Goal: Task Accomplishment & Management: Manage account settings

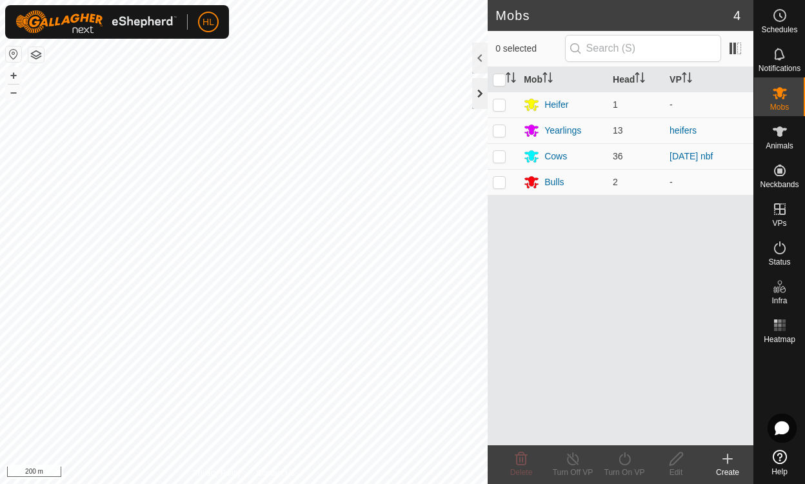
click at [479, 93] on div at bounding box center [479, 93] width 15 height 31
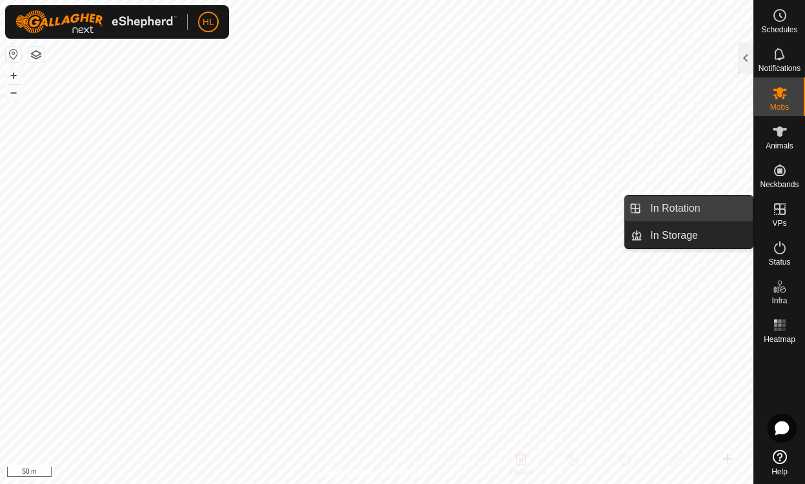
click at [669, 208] on link "In Rotation" at bounding box center [697, 208] width 110 height 26
click at [669, 205] on link "In Rotation" at bounding box center [697, 208] width 110 height 26
click at [669, 210] on link "In Rotation" at bounding box center [697, 208] width 110 height 26
click at [669, 208] on icon at bounding box center [780, 209] width 12 height 12
click at [669, 204] on link "In Rotation" at bounding box center [697, 208] width 110 height 26
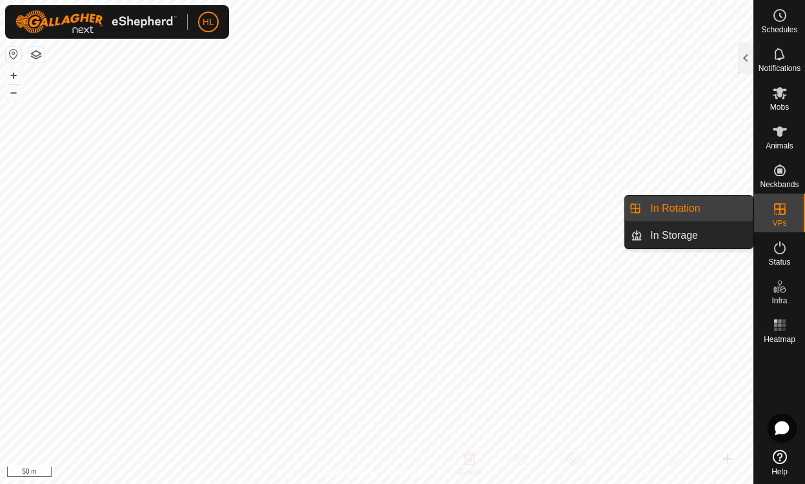
click at [669, 206] on link "In Rotation" at bounding box center [697, 208] width 110 height 26
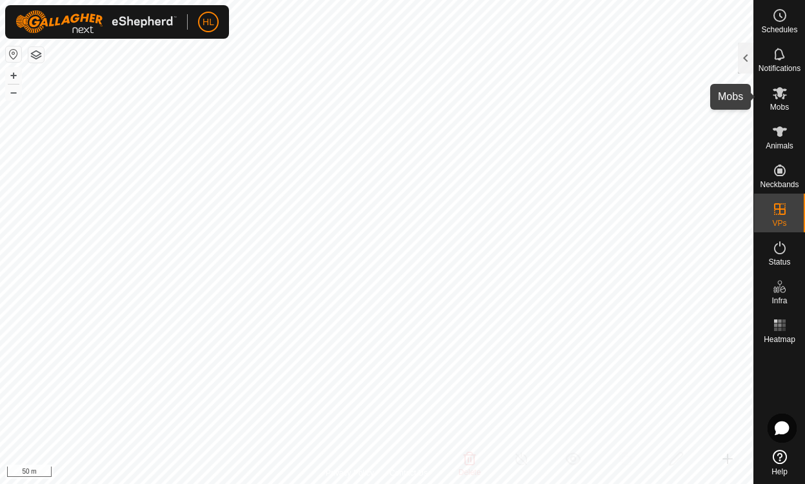
click at [669, 90] on icon at bounding box center [779, 93] width 14 height 12
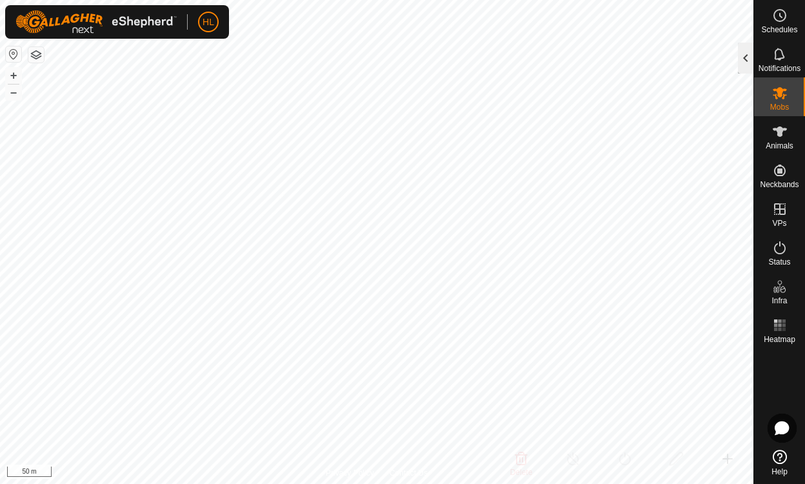
click at [669, 52] on div at bounding box center [745, 58] width 15 height 31
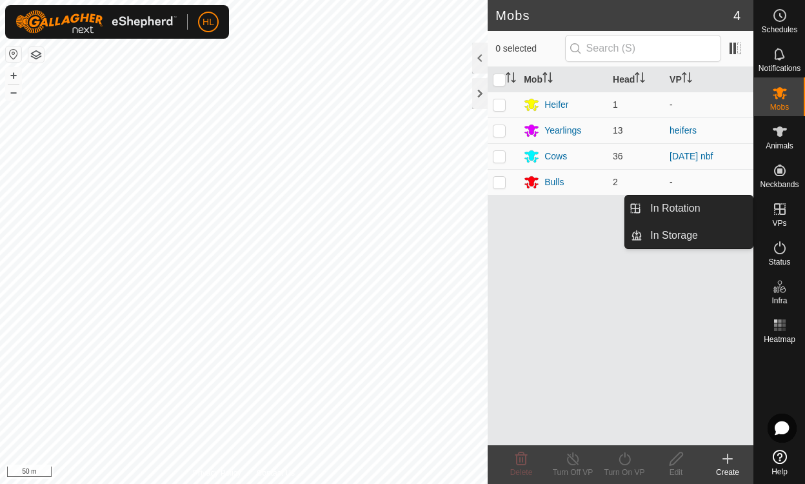
click at [669, 211] on icon at bounding box center [779, 208] width 15 height 15
click at [669, 203] on link "In Rotation" at bounding box center [697, 208] width 110 height 26
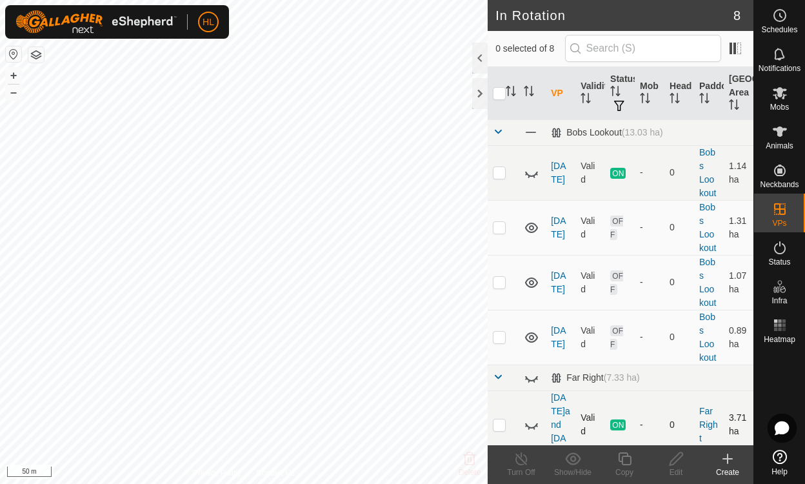
click at [533, 416] on icon at bounding box center [530, 423] width 15 height 15
click at [533, 419] on icon at bounding box center [531, 424] width 13 height 10
click at [533, 416] on icon at bounding box center [530, 423] width 15 height 15
click at [533, 419] on icon at bounding box center [531, 424] width 13 height 10
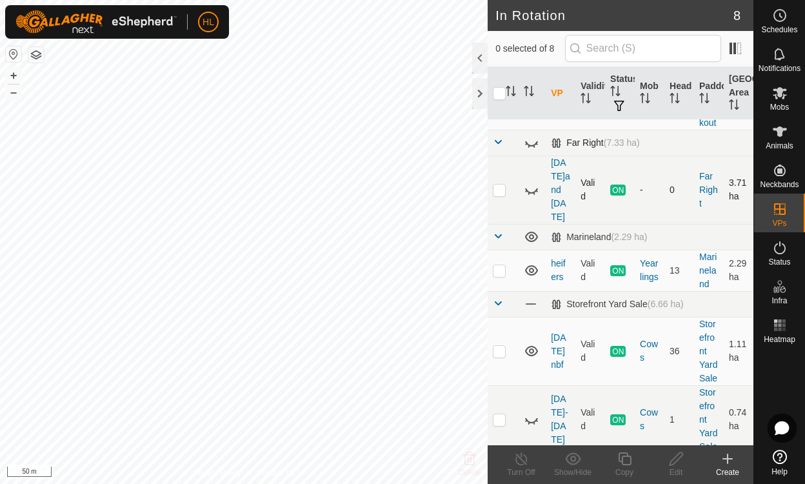
scroll to position [243, 0]
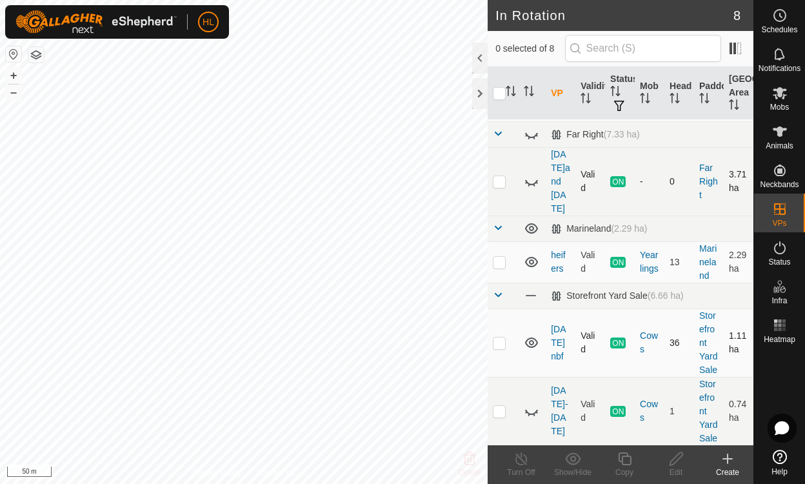
click at [531, 337] on icon at bounding box center [531, 342] width 13 height 10
click at [531, 335] on icon at bounding box center [530, 342] width 15 height 15
click at [534, 404] on icon at bounding box center [530, 410] width 15 height 15
click at [500, 406] on p-checkbox at bounding box center [499, 411] width 13 height 10
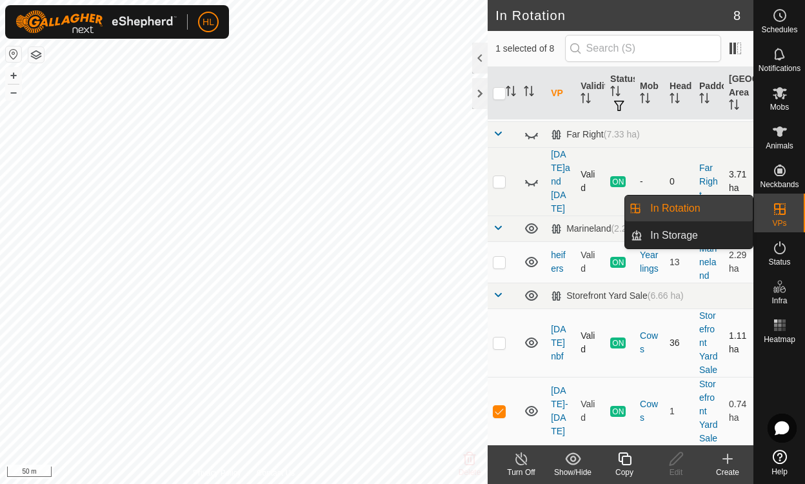
click at [669, 208] on link "In Rotation" at bounding box center [697, 208] width 110 height 26
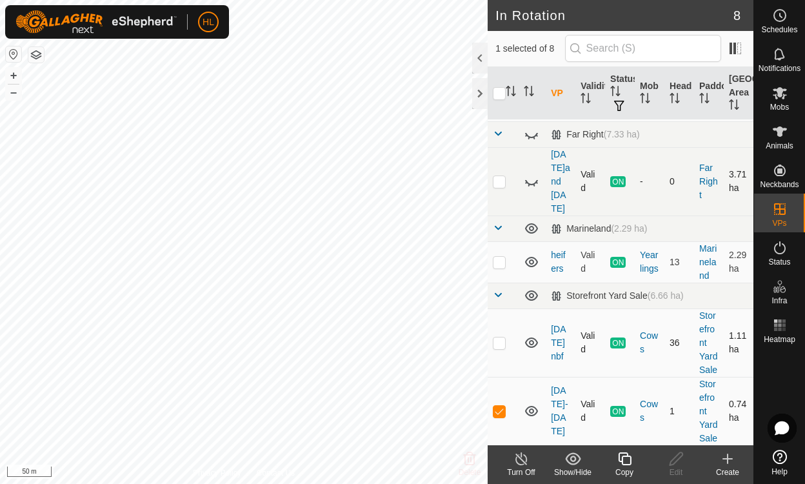
click at [497, 406] on p-checkbox at bounding box center [499, 411] width 13 height 10
checkbox input "false"
click at [558, 398] on link "[DATE]-[DATE]" at bounding box center [559, 410] width 17 height 51
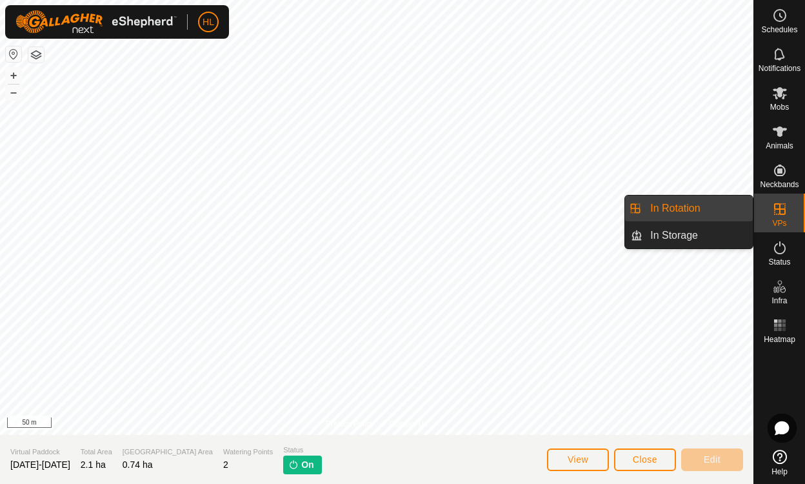
click at [669, 212] on icon at bounding box center [780, 209] width 12 height 12
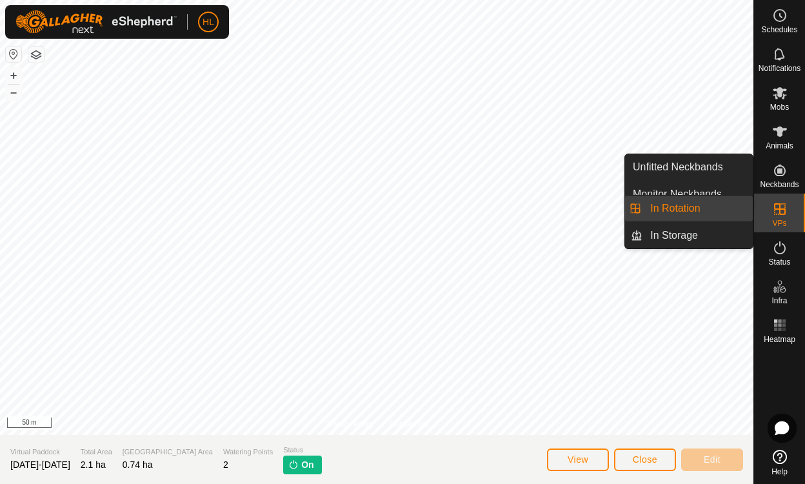
click at [669, 210] on link "In Rotation" at bounding box center [697, 208] width 110 height 26
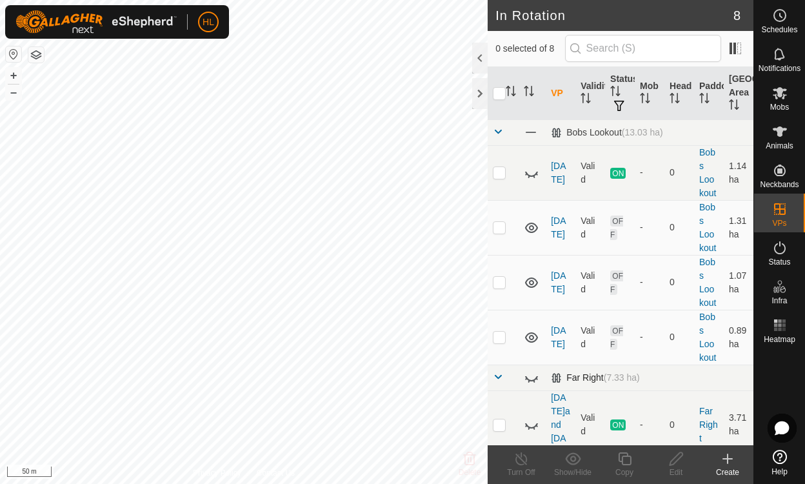
click at [596, 376] on div "Far Right (7.33 ha)" at bounding box center [595, 377] width 89 height 11
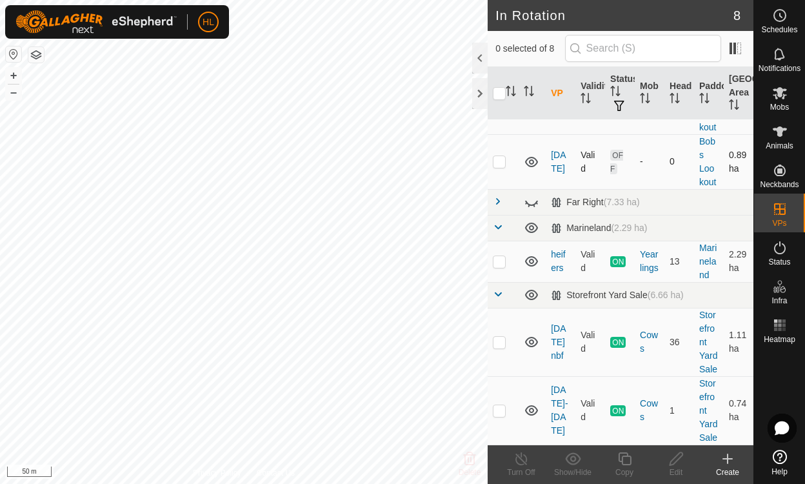
scroll to position [202, 0]
click at [556, 398] on link "[DATE]-[DATE]" at bounding box center [559, 409] width 17 height 51
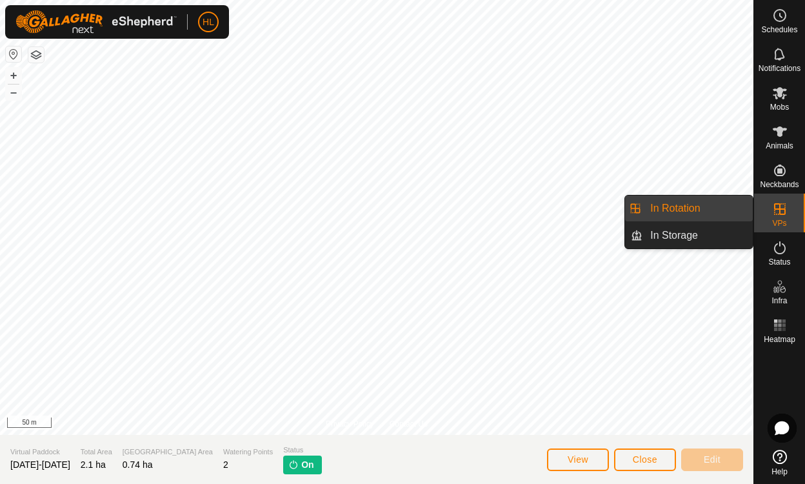
click at [669, 205] on icon at bounding box center [780, 209] width 12 height 12
click at [669, 206] on link "In Rotation" at bounding box center [697, 208] width 110 height 26
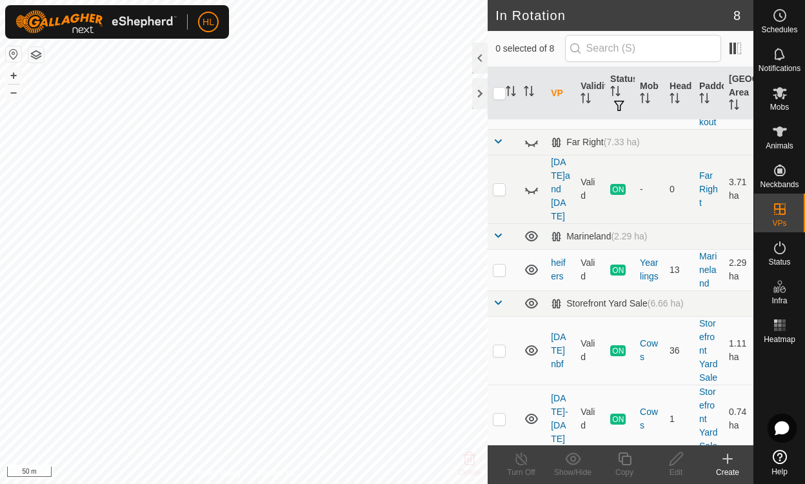
scroll to position [243, 0]
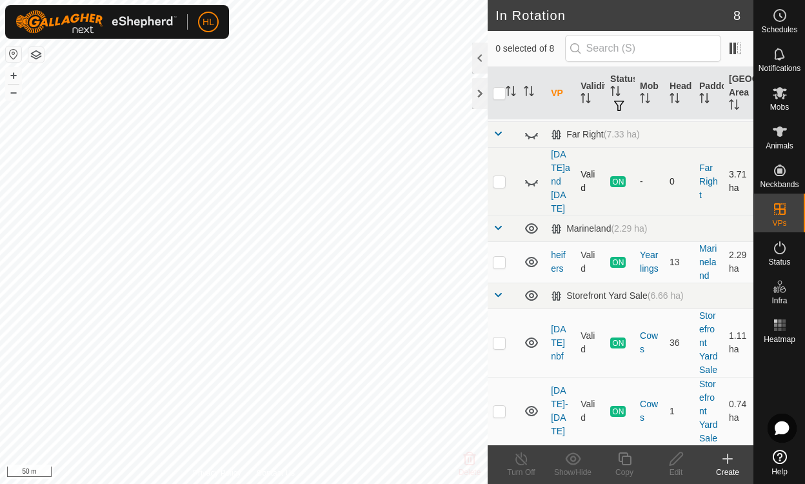
click at [499, 176] on p-checkbox at bounding box center [499, 181] width 13 height 10
checkbox input "false"
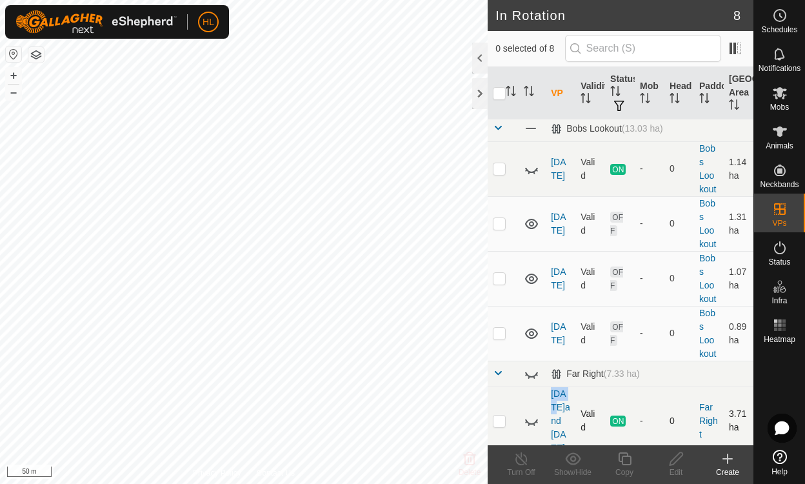
scroll to position [0, 0]
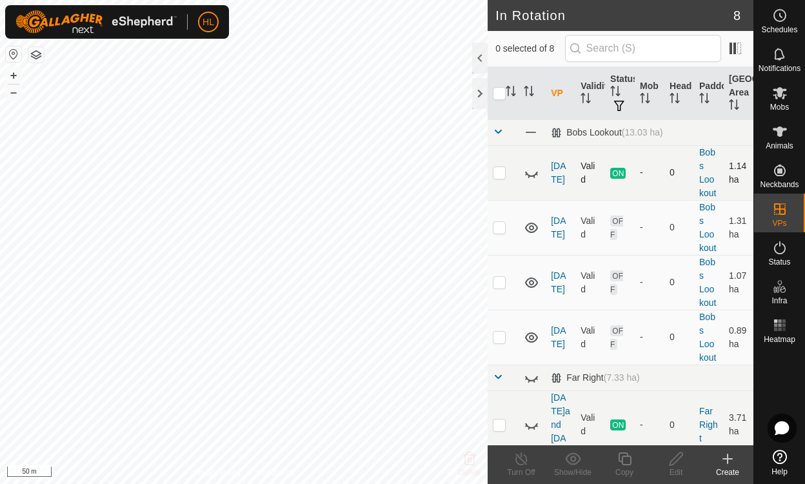
click at [528, 173] on icon at bounding box center [531, 173] width 13 height 5
click at [528, 173] on icon at bounding box center [530, 172] width 15 height 15
click at [528, 173] on icon at bounding box center [531, 173] width 13 height 5
click at [536, 171] on icon at bounding box center [531, 173] width 13 height 10
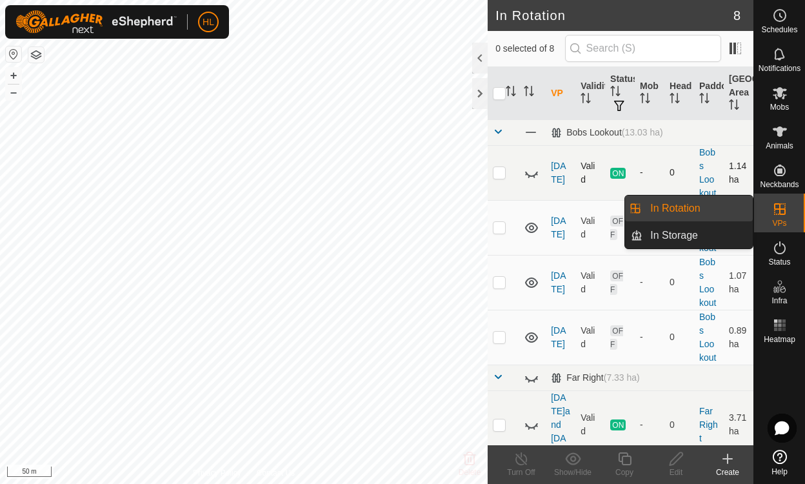
click at [669, 213] on icon at bounding box center [779, 208] width 15 height 15
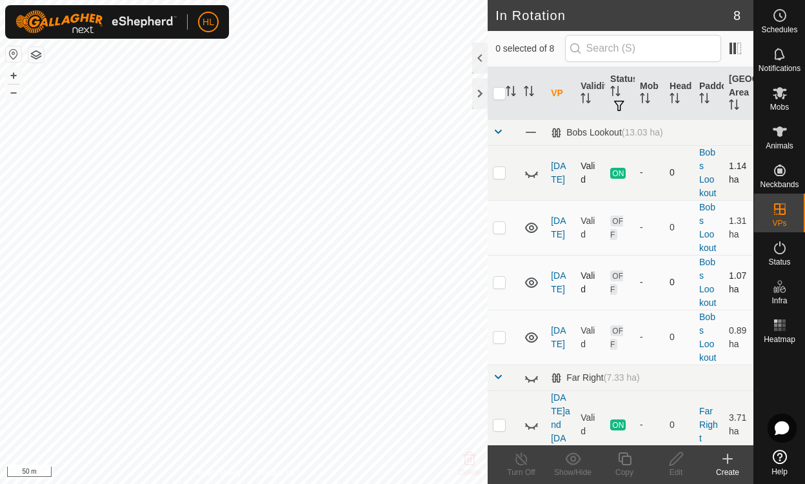
checkbox input "true"
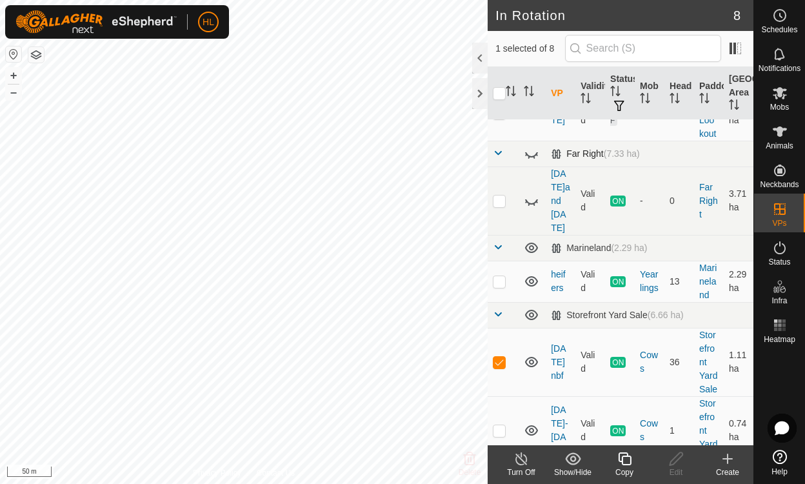
scroll to position [243, 0]
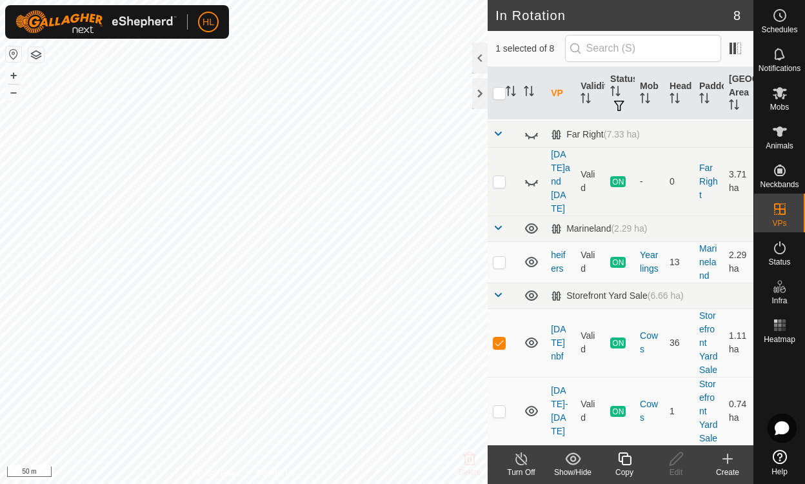
click at [627, 460] on icon at bounding box center [624, 458] width 16 height 15
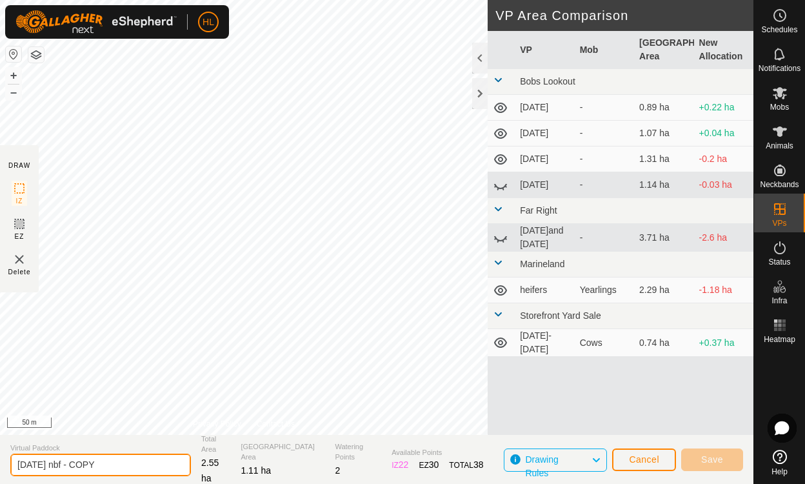
click at [40, 464] on input "[DATE] nbf - COPY" at bounding box center [100, 464] width 181 height 23
click at [44, 464] on input "[DATE] nbf - COPY" at bounding box center [100, 464] width 181 height 23
click at [102, 466] on input "[DATE]- nbf - COPY" at bounding box center [100, 464] width 181 height 23
click at [102, 466] on input "[DATE]" at bounding box center [100, 464] width 181 height 23
type input "[DATE]"
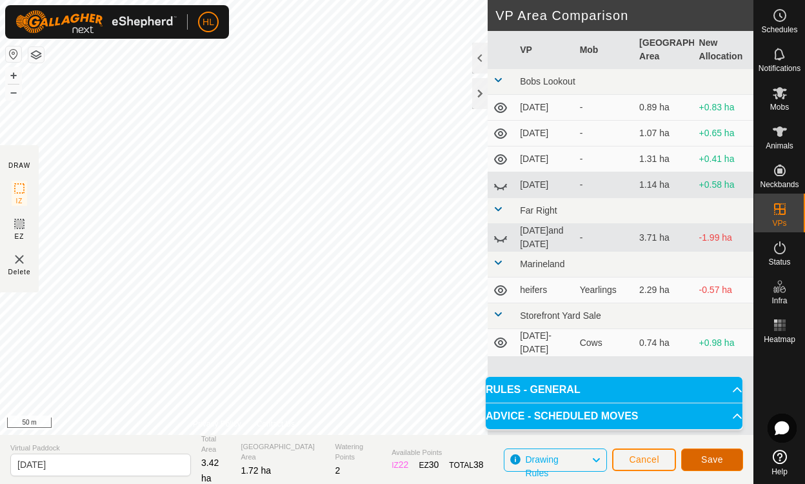
click at [669, 458] on button "Save" at bounding box center [712, 459] width 62 height 23
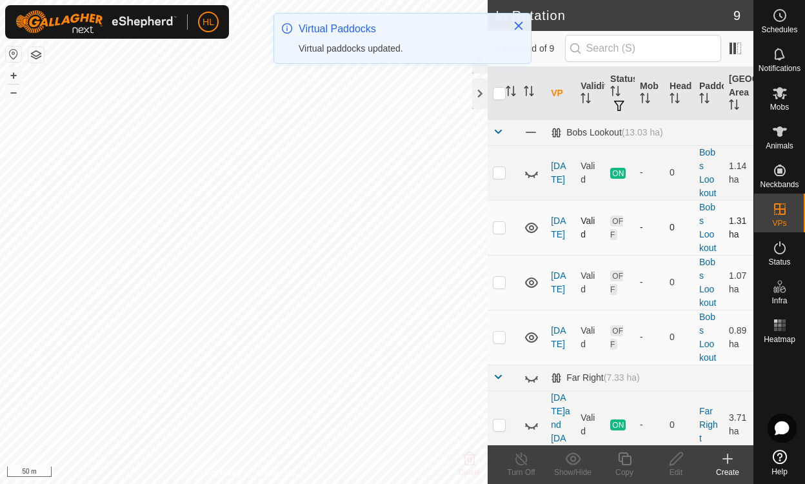
click at [531, 228] on icon at bounding box center [531, 227] width 13 height 10
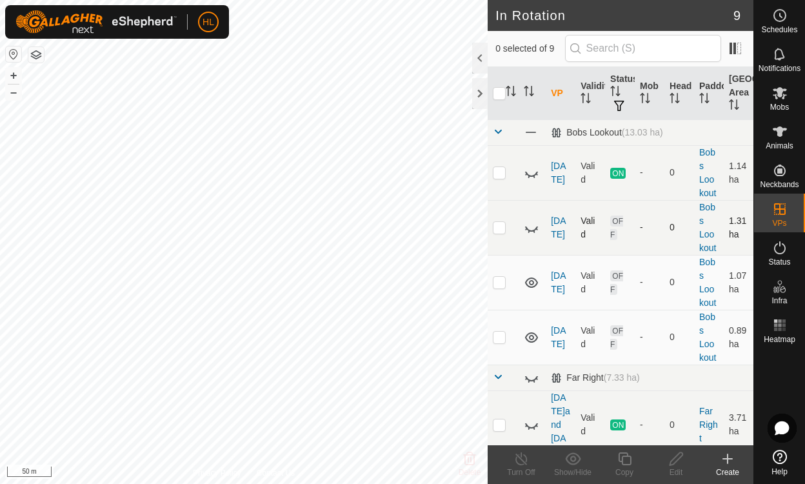
click at [531, 228] on icon at bounding box center [530, 227] width 15 height 15
click at [531, 228] on icon at bounding box center [531, 227] width 13 height 10
click at [531, 228] on icon at bounding box center [530, 227] width 15 height 15
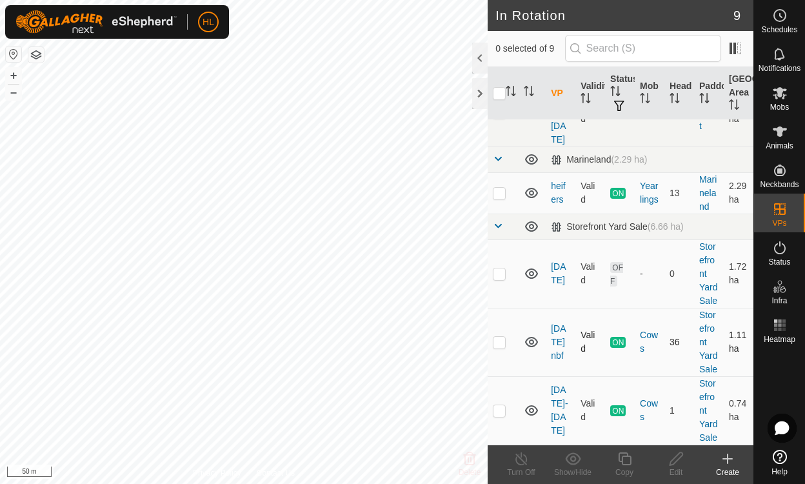
scroll to position [325, 0]
click at [531, 268] on icon at bounding box center [531, 273] width 13 height 10
click at [532, 266] on icon at bounding box center [530, 273] width 15 height 15
click at [502, 268] on p-checkbox at bounding box center [499, 273] width 13 height 10
checkbox input "true"
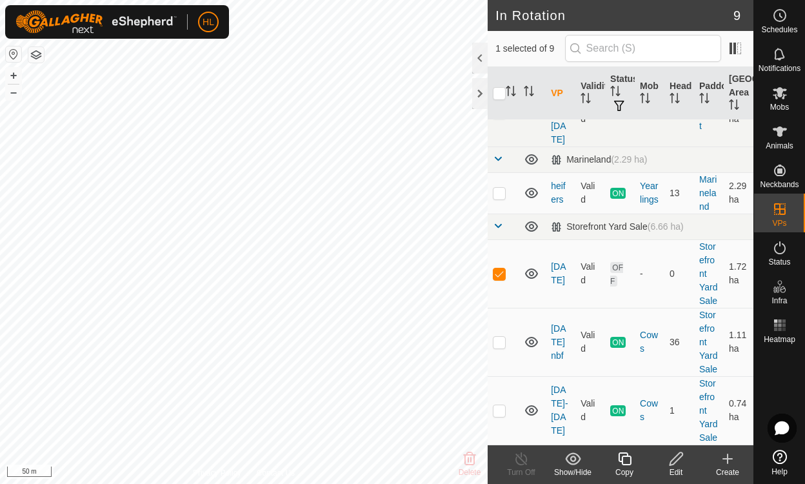
click at [669, 456] on icon at bounding box center [675, 458] width 13 height 13
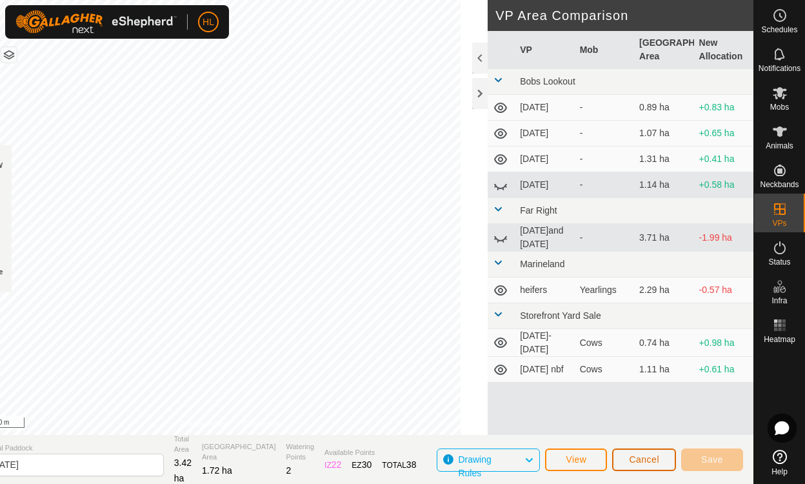
click at [650, 458] on span "Cancel" at bounding box center [644, 459] width 30 height 10
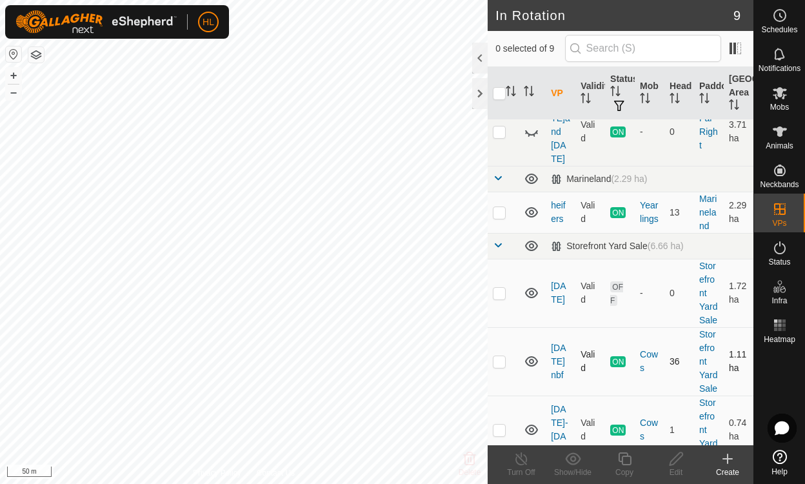
scroll to position [325, 0]
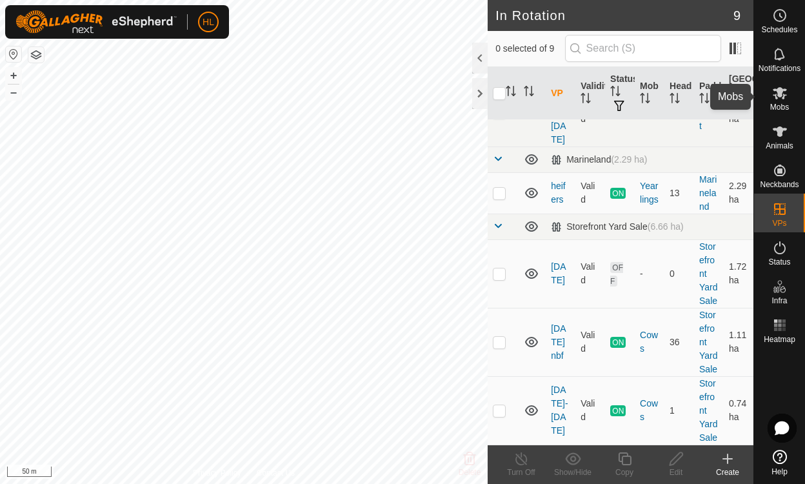
click at [669, 95] on icon at bounding box center [779, 92] width 15 height 15
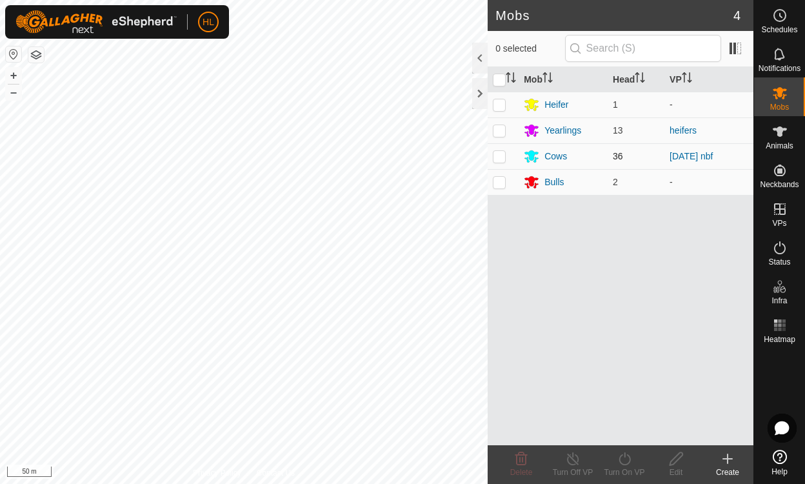
click at [496, 155] on p-checkbox at bounding box center [499, 156] width 13 height 10
checkbox input "true"
click at [625, 457] on icon at bounding box center [624, 458] width 16 height 15
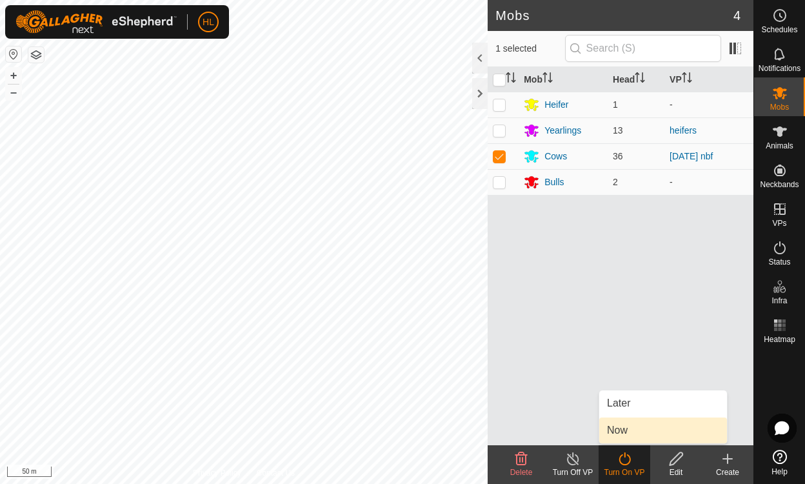
click at [622, 433] on link "Now" at bounding box center [663, 430] width 128 height 26
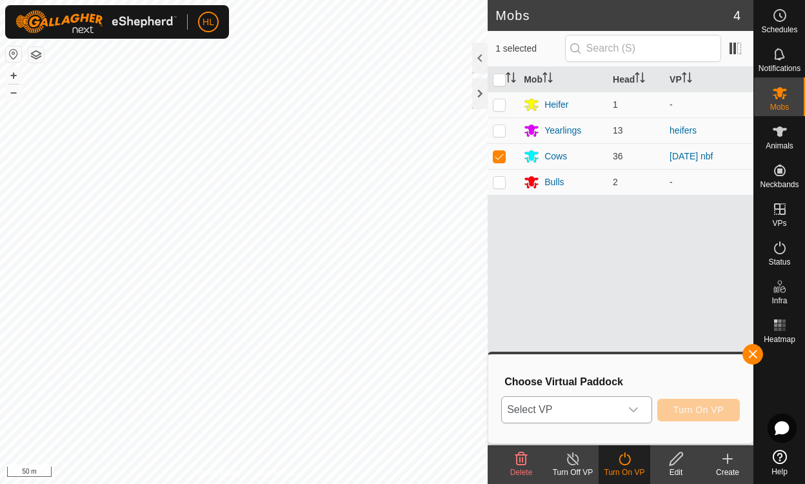
click at [635, 404] on div "dropdown trigger" at bounding box center [633, 409] width 26 height 26
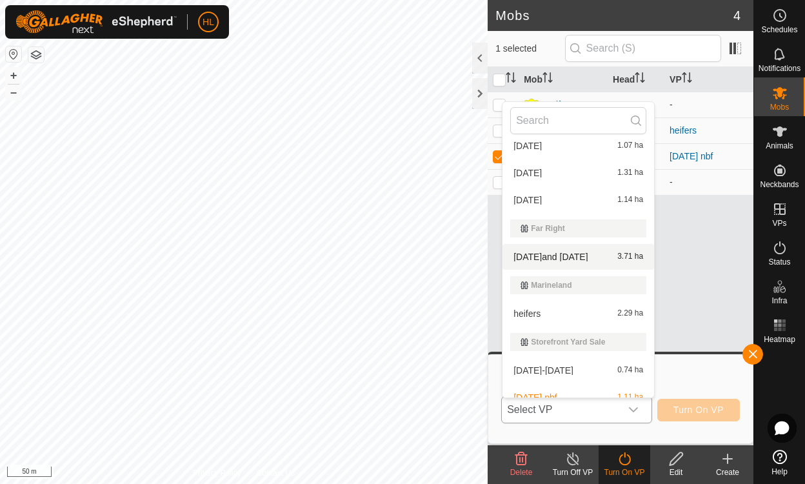
scroll to position [103, 0]
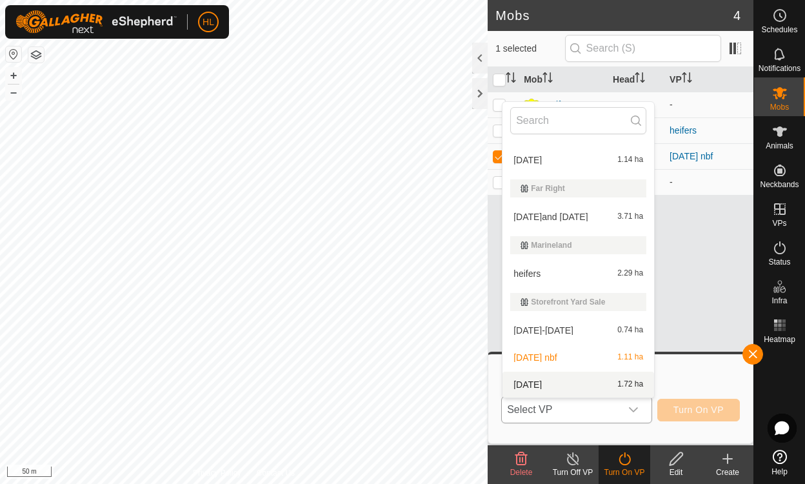
click at [527, 382] on li "[DATE] 1.72 ha" at bounding box center [578, 384] width 152 height 26
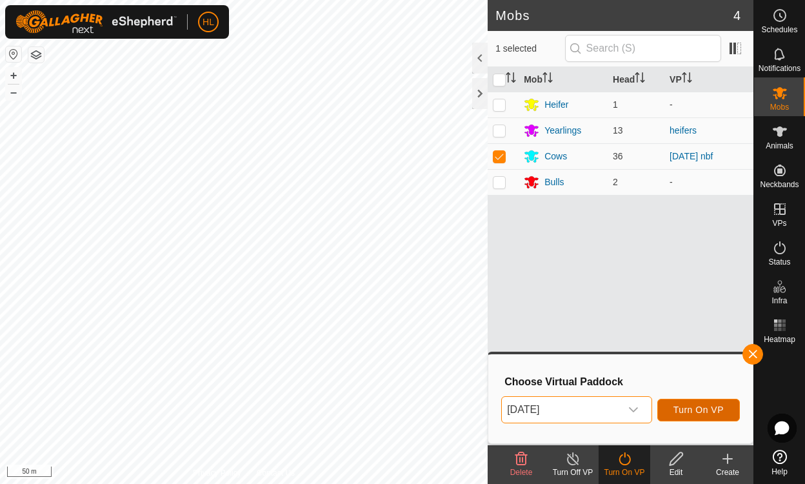
click at [669, 409] on span "Turn On VP" at bounding box center [698, 409] width 50 height 10
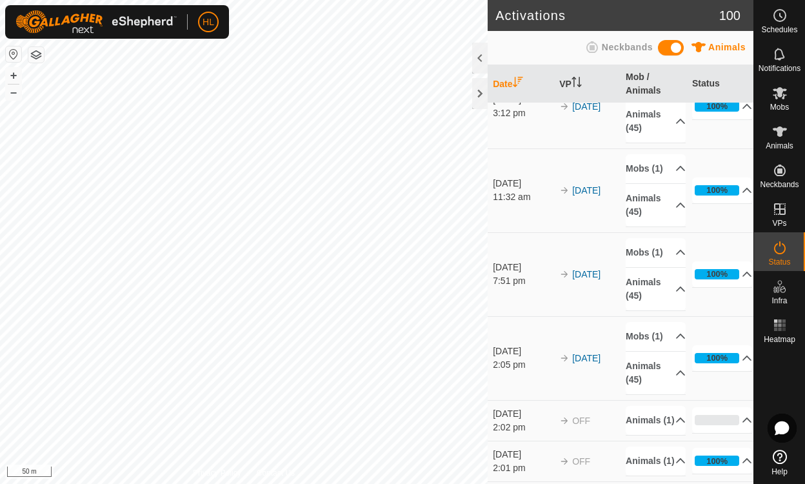
scroll to position [4964, 0]
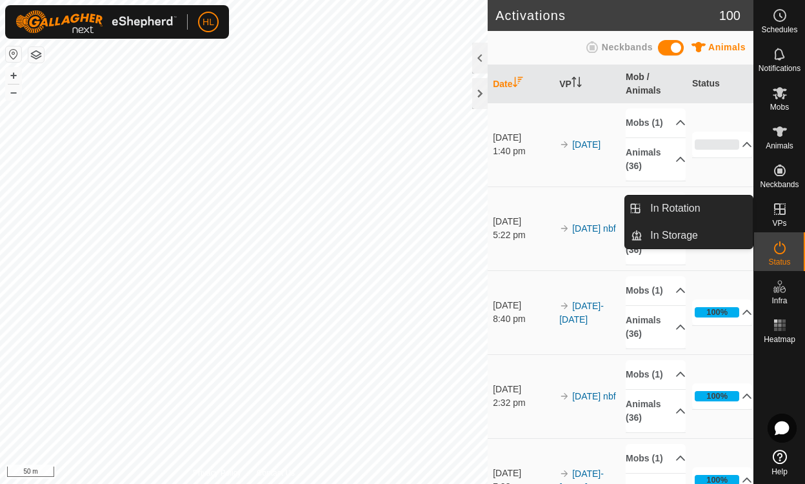
click at [781, 208] on icon at bounding box center [779, 208] width 15 height 15
click at [686, 205] on link "In Rotation" at bounding box center [697, 208] width 110 height 26
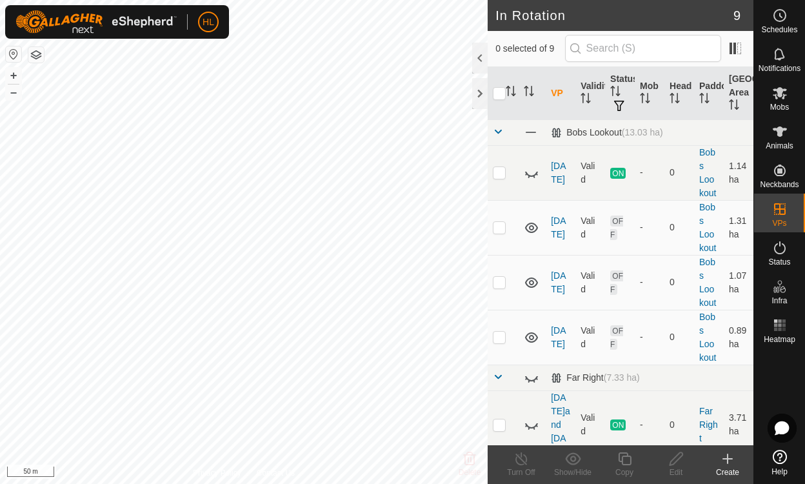
click at [731, 462] on icon at bounding box center [726, 458] width 15 height 15
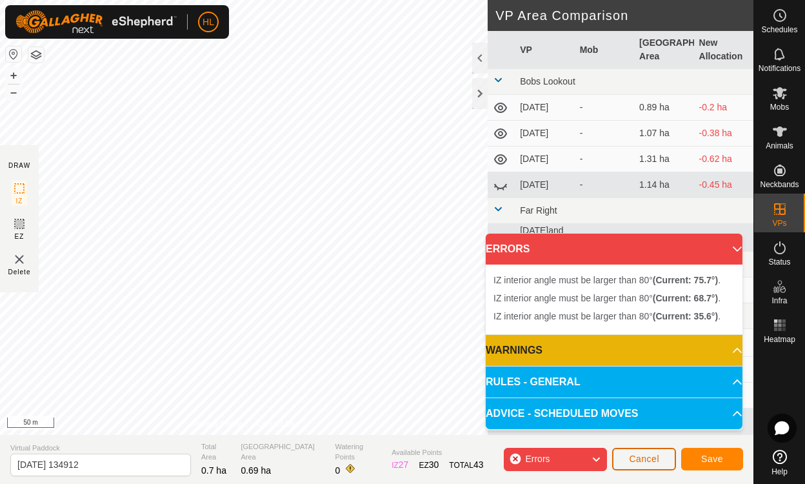
click at [640, 462] on span "Cancel" at bounding box center [644, 458] width 30 height 10
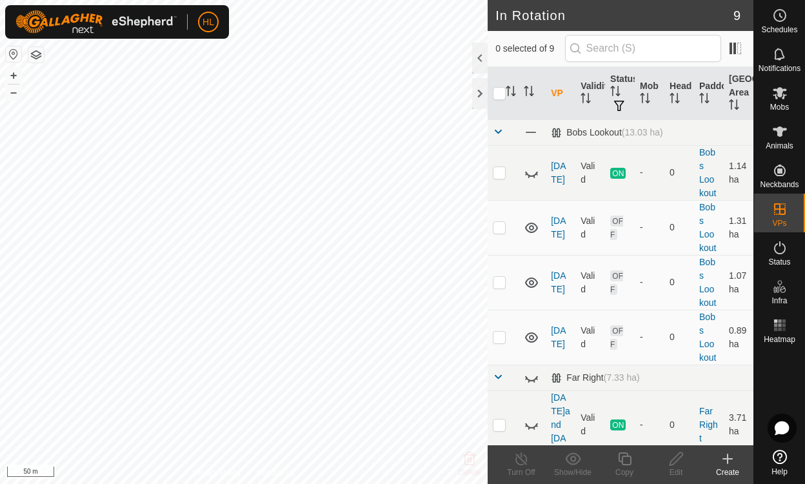
click at [728, 462] on icon at bounding box center [726, 458] width 15 height 15
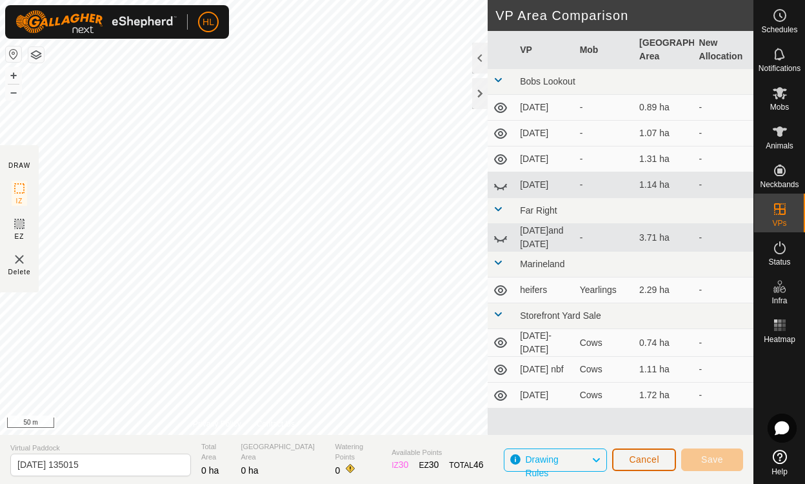
click at [641, 460] on span "Cancel" at bounding box center [644, 459] width 30 height 10
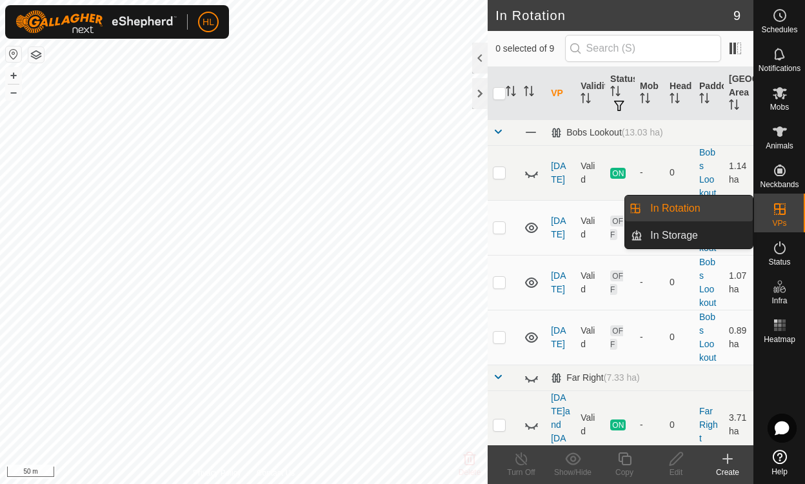
click at [781, 215] on icon at bounding box center [779, 208] width 15 height 15
click at [664, 208] on link "In Rotation" at bounding box center [697, 208] width 110 height 26
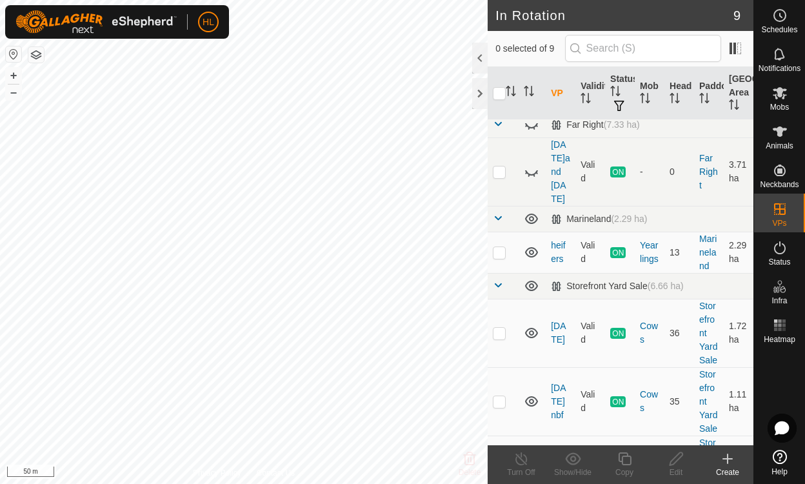
scroll to position [325, 0]
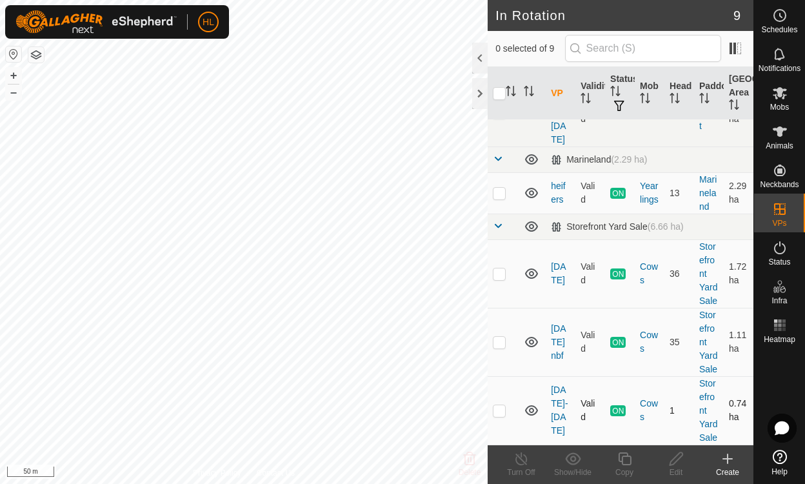
click at [496, 405] on p-checkbox at bounding box center [499, 410] width 13 height 10
checkbox input "true"
click at [623, 458] on icon at bounding box center [624, 458] width 16 height 15
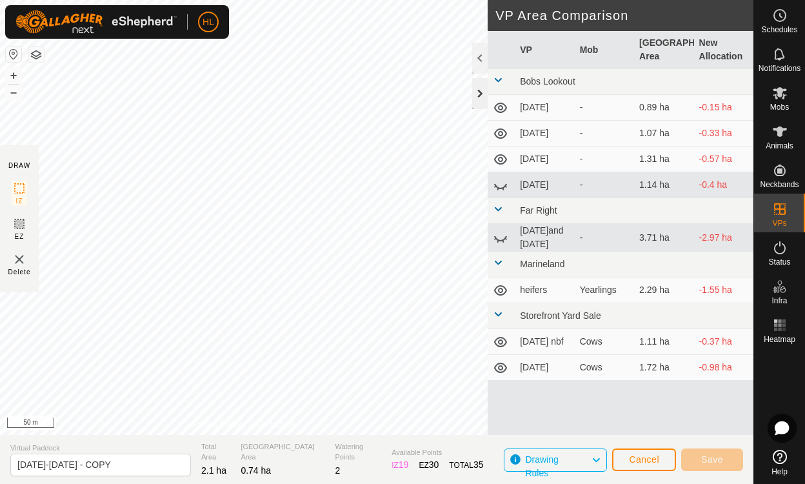
click at [478, 93] on div at bounding box center [479, 93] width 15 height 31
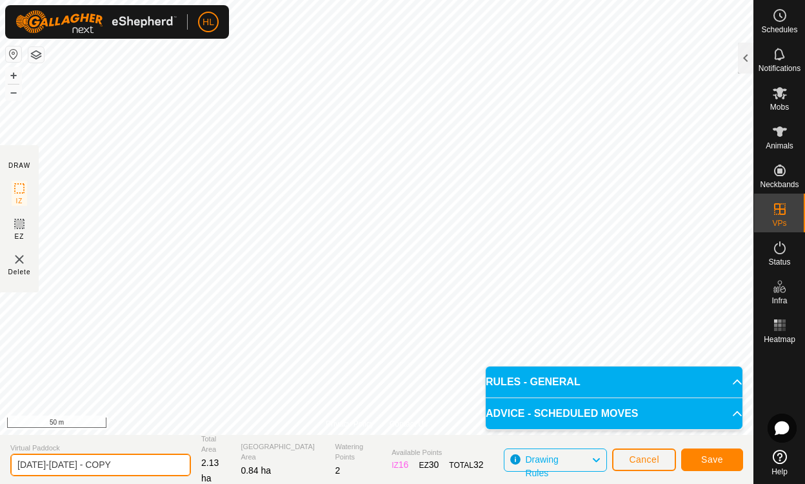
click at [97, 467] on input "aug 11-12 - COPY" at bounding box center [100, 464] width 181 height 23
type input "a"
type input "aug 13-14"
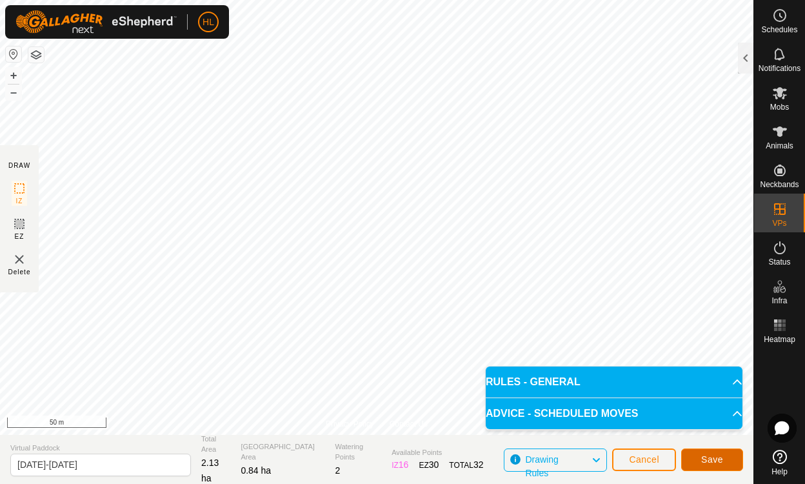
click at [726, 455] on button "Save" at bounding box center [712, 459] width 62 height 23
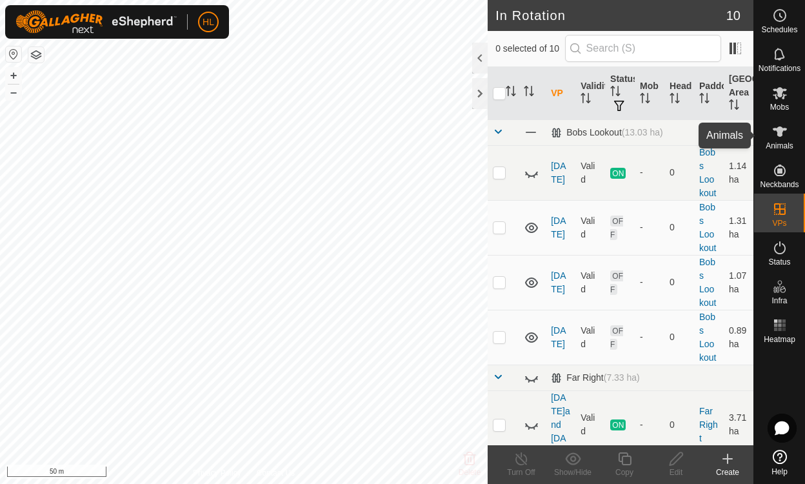
click at [783, 130] on icon at bounding box center [779, 131] width 15 height 15
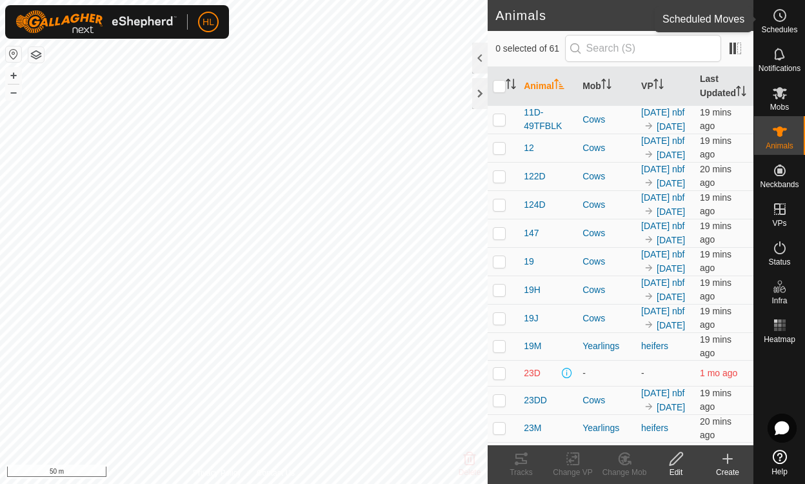
click at [783, 15] on icon at bounding box center [779, 15] width 15 height 15
